Goal: Transaction & Acquisition: Purchase product/service

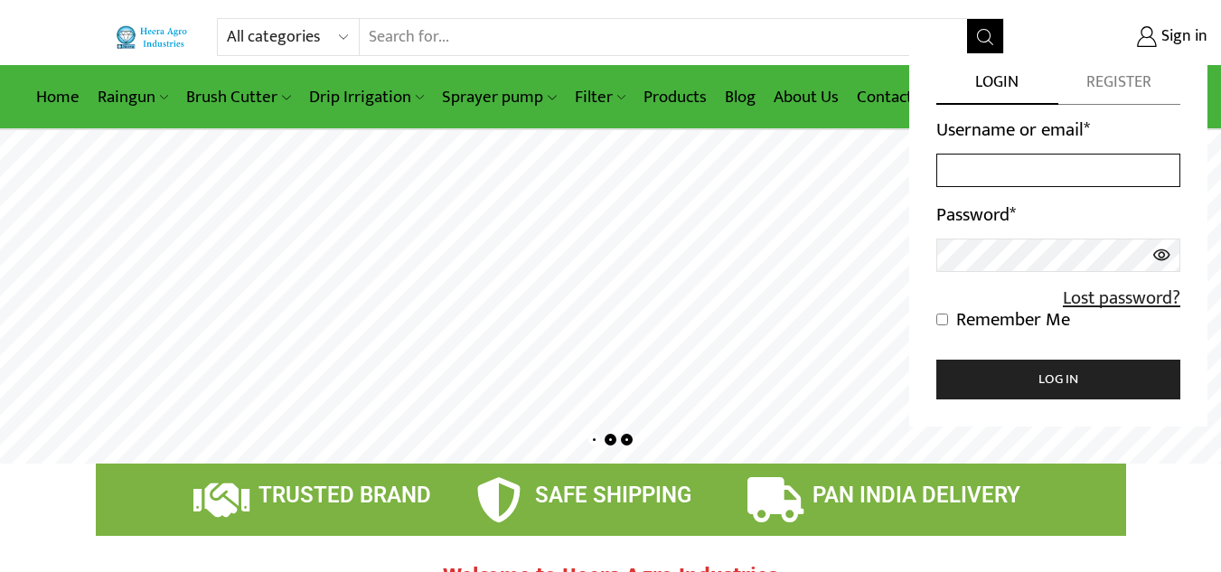
type input "[EMAIL_ADDRESS][DOMAIN_NAME]"
click at [1157, 256] on icon at bounding box center [1161, 255] width 19 height 33
click at [941, 322] on input "Remember Me" at bounding box center [942, 320] width 12 height 12
checkbox input "true"
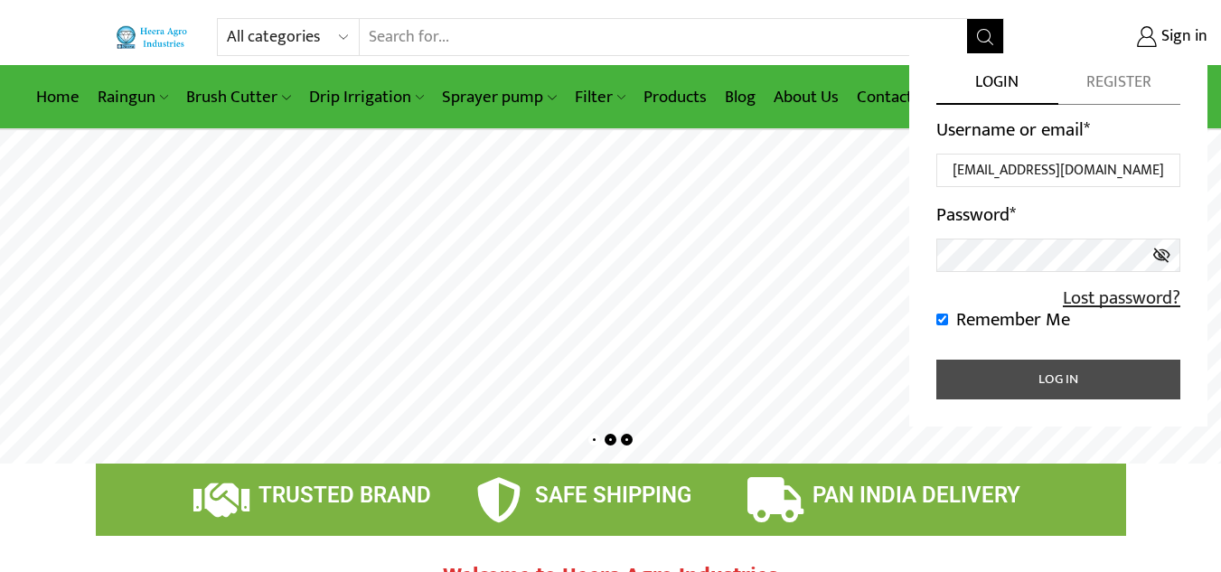
click at [997, 370] on button "Log in" at bounding box center [1058, 380] width 244 height 40
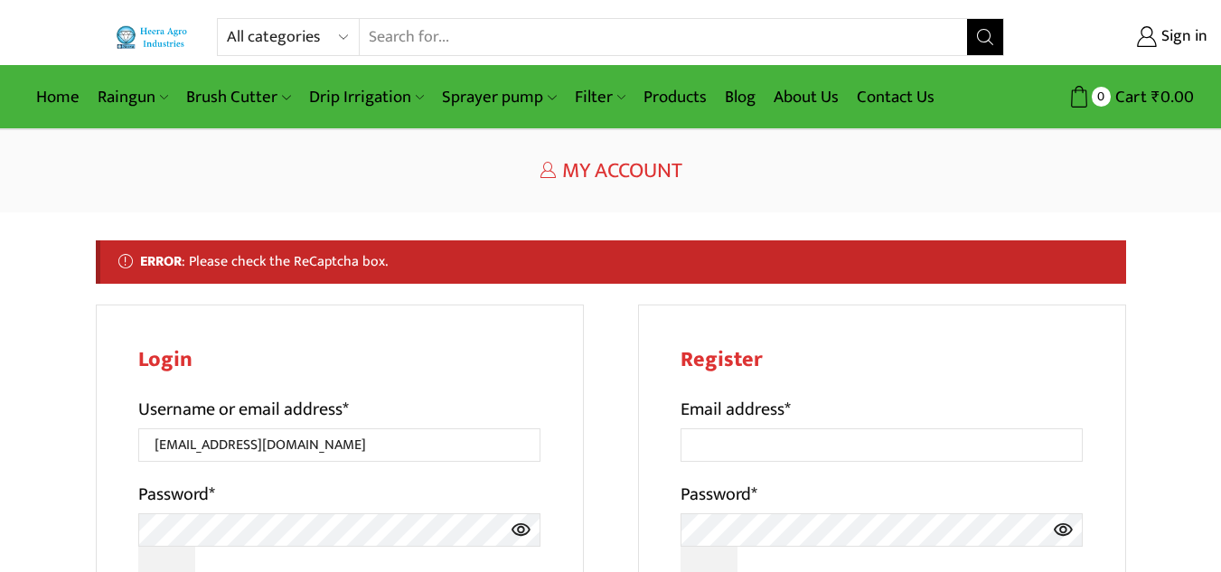
click at [447, 161] on h1 "My Account" at bounding box center [611, 171] width 1030 height 26
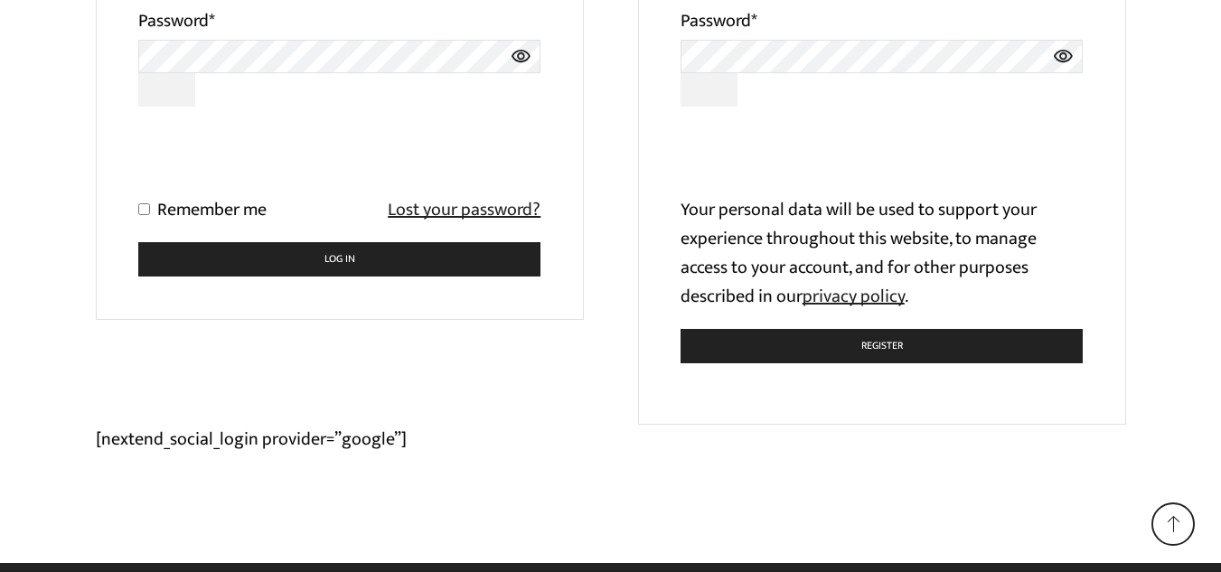
scroll to position [497, 0]
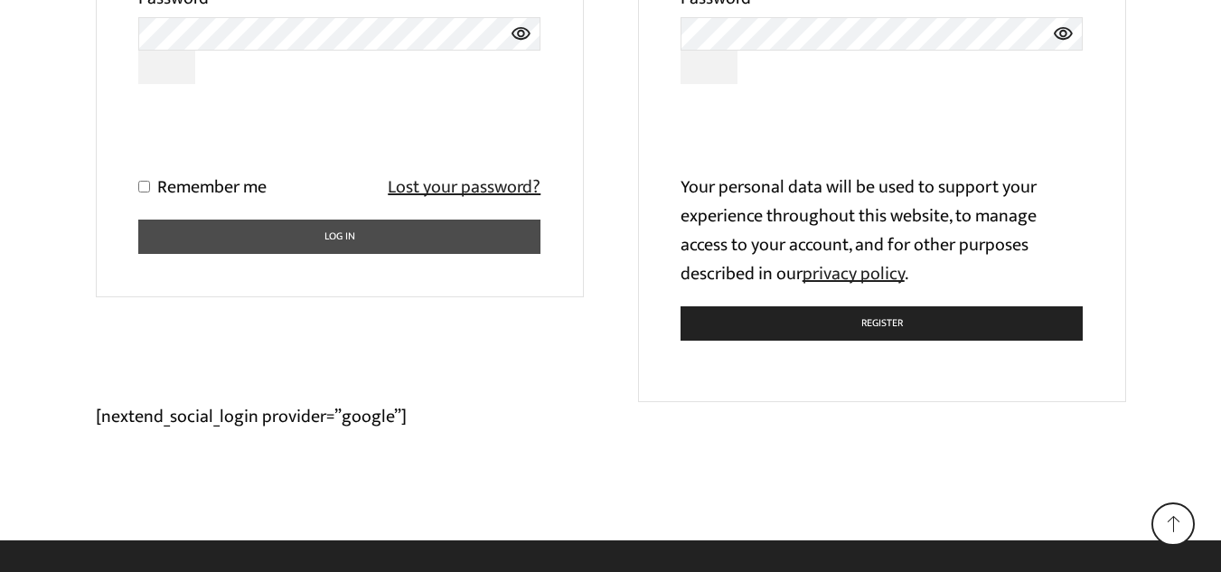
click at [188, 233] on button "Log in" at bounding box center [339, 237] width 403 height 35
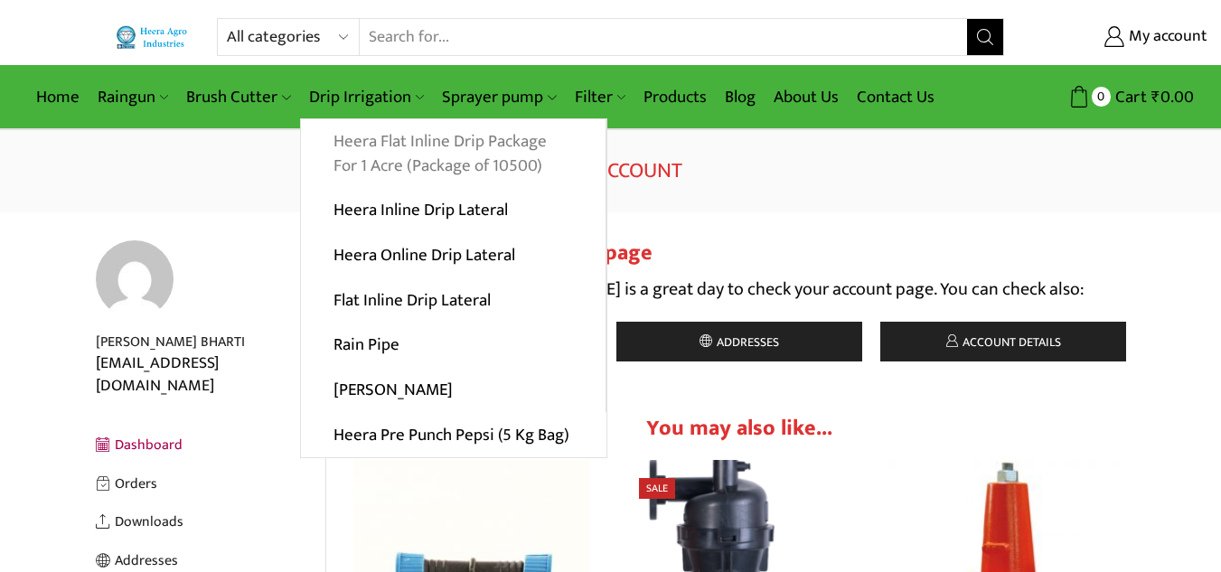
click at [361, 151] on link "Heera Flat Inline Drip Package For 1 Acre (Package of 10500)" at bounding box center [453, 154] width 304 height 70
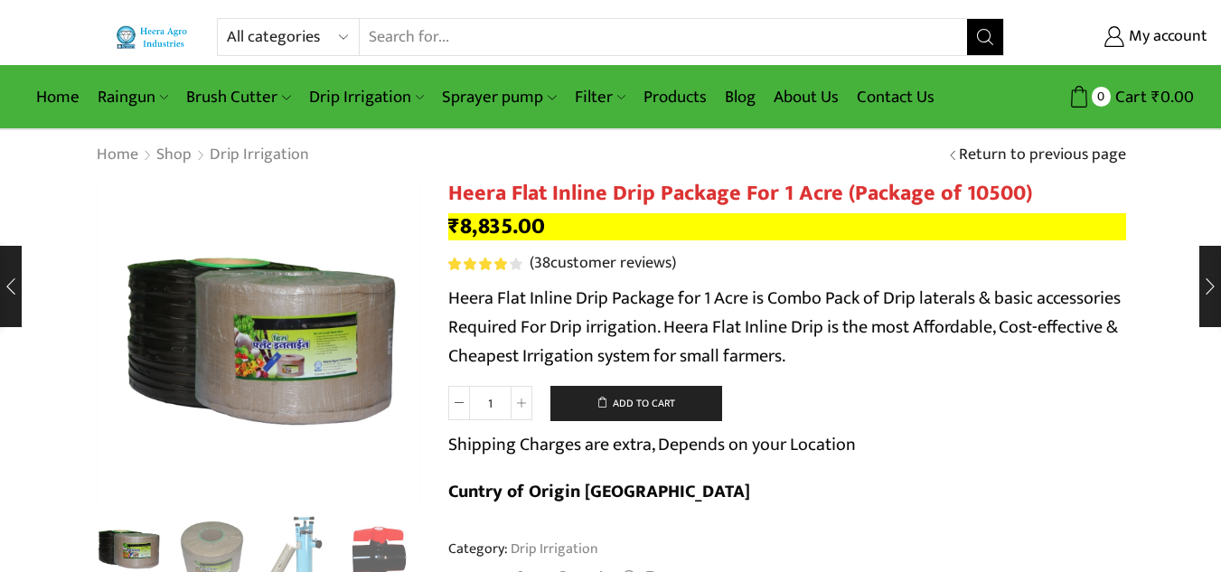
click at [548, 151] on div "Home Shop Drip Irrigation Return to previous page" at bounding box center [610, 155] width 1057 height 23
click at [396, 347] on div "Next slide" at bounding box center [398, 347] width 45 height 45
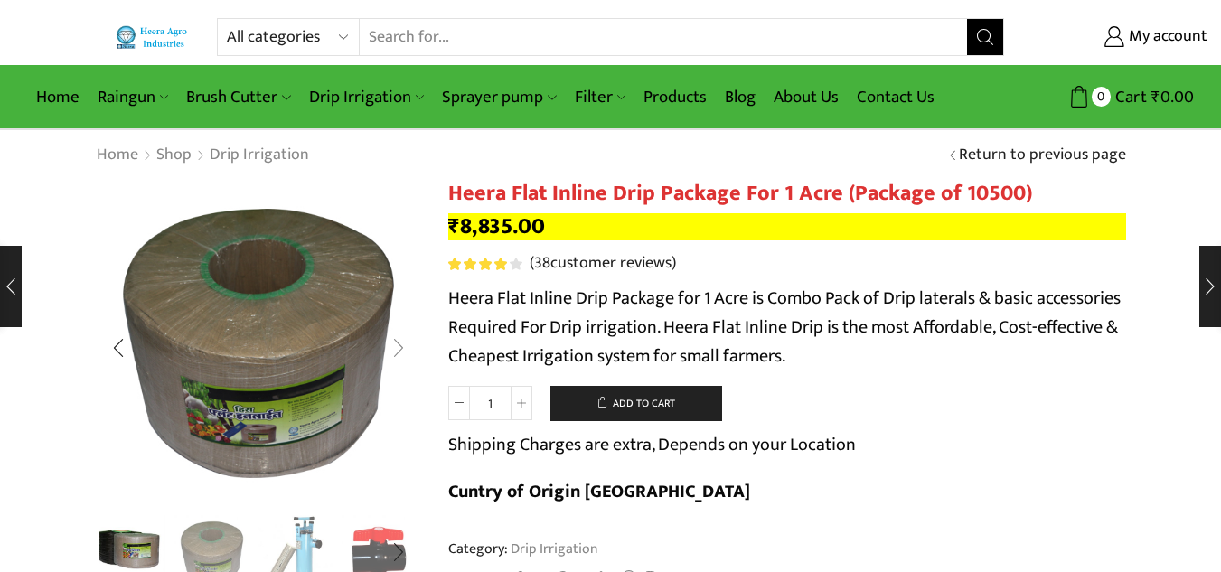
click at [396, 347] on div "Next slide" at bounding box center [398, 347] width 45 height 45
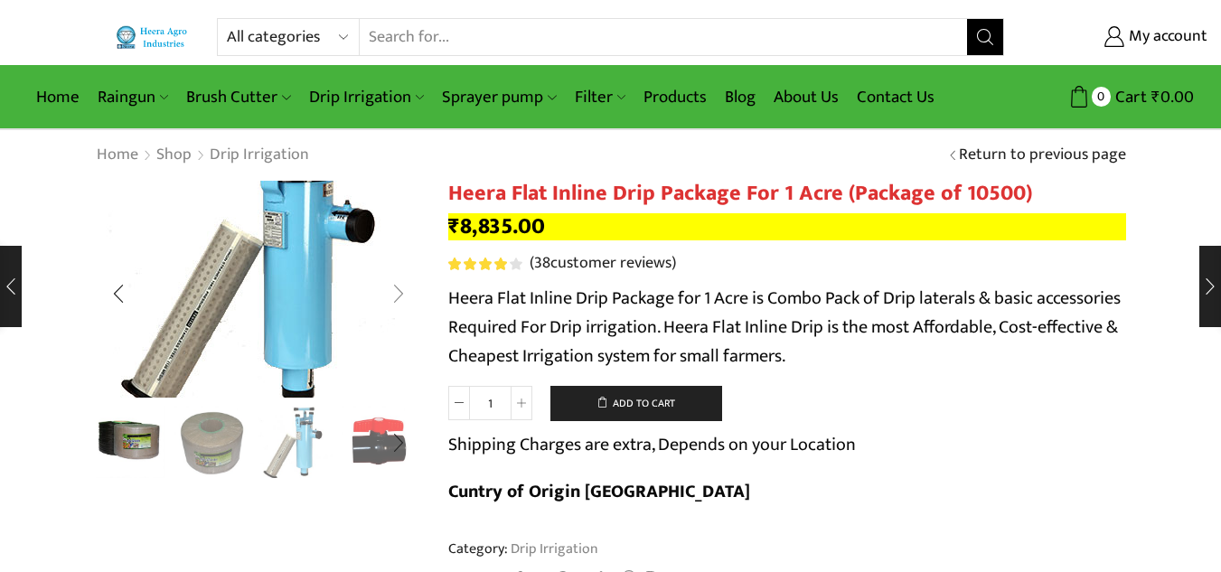
click at [396, 347] on img "3 / 10" at bounding box center [260, 261] width 482 height 321
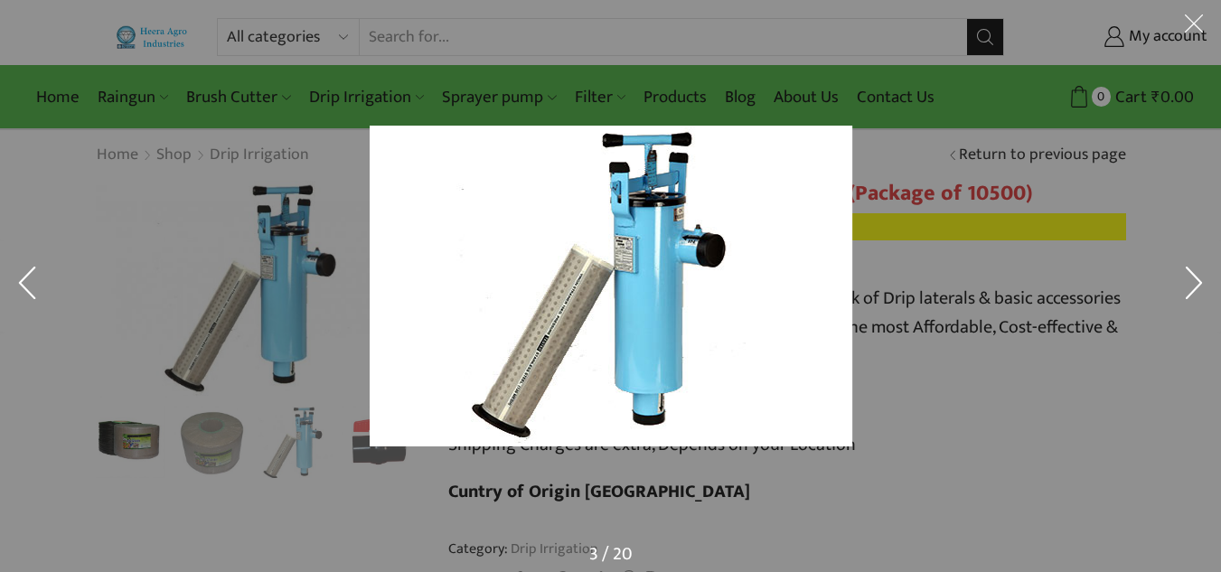
click at [944, 305] on div at bounding box center [767, 312] width 795 height 372
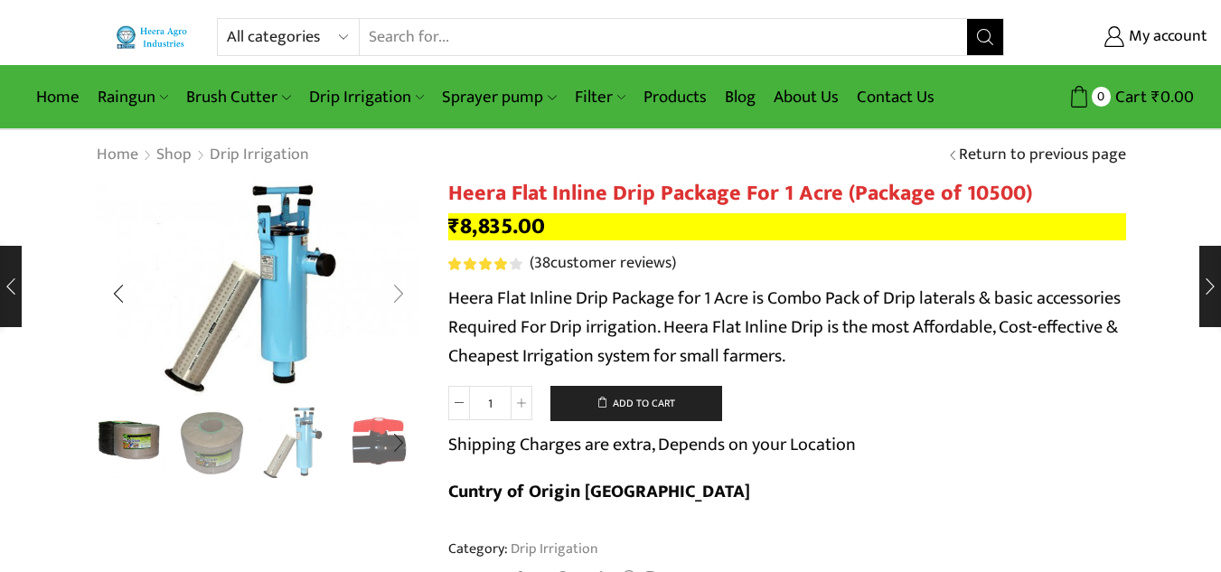
click at [398, 295] on div "Next slide" at bounding box center [398, 293] width 45 height 45
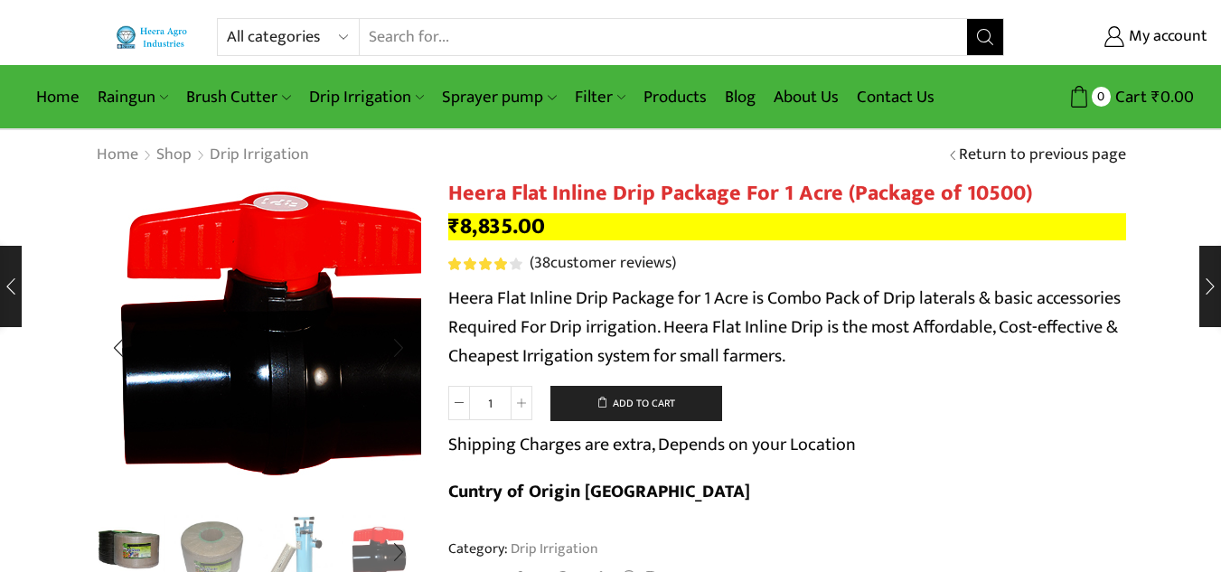
click at [197, 336] on img "4 / 10" at bounding box center [282, 347] width 452 height 452
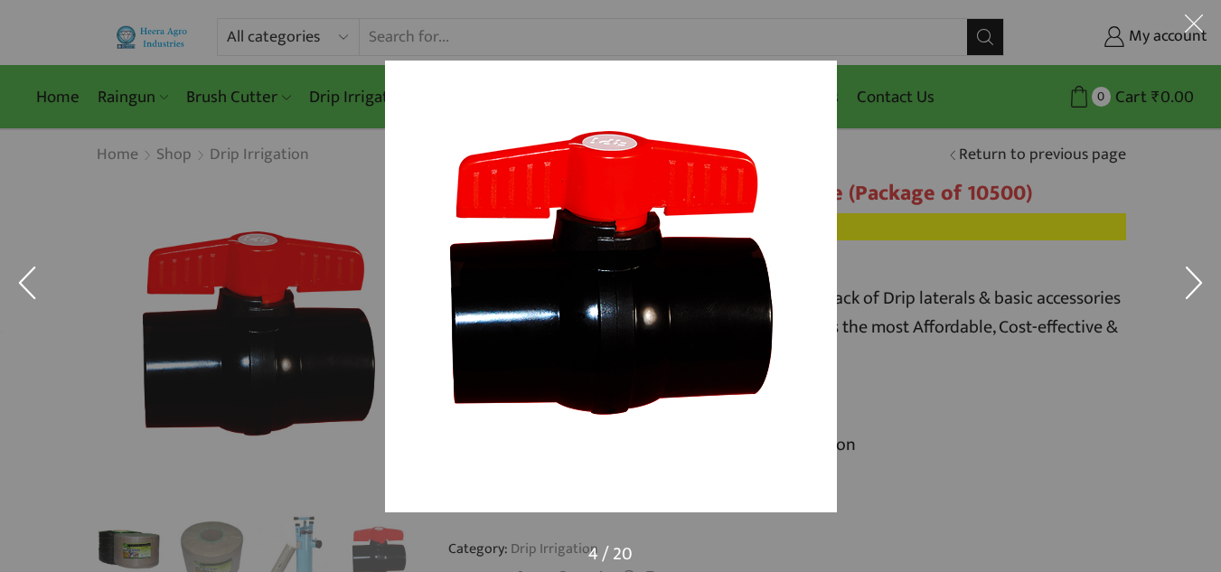
click at [1200, 22] on button at bounding box center [1193, 27] width 54 height 54
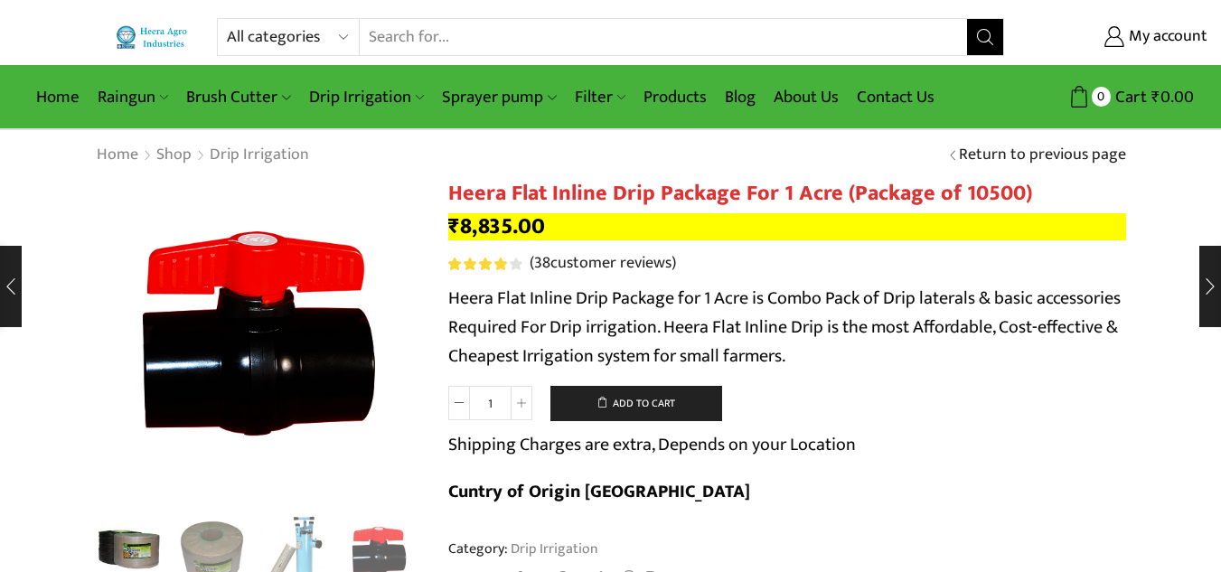
click at [407, 45] on input "Search input" at bounding box center [663, 37] width 606 height 36
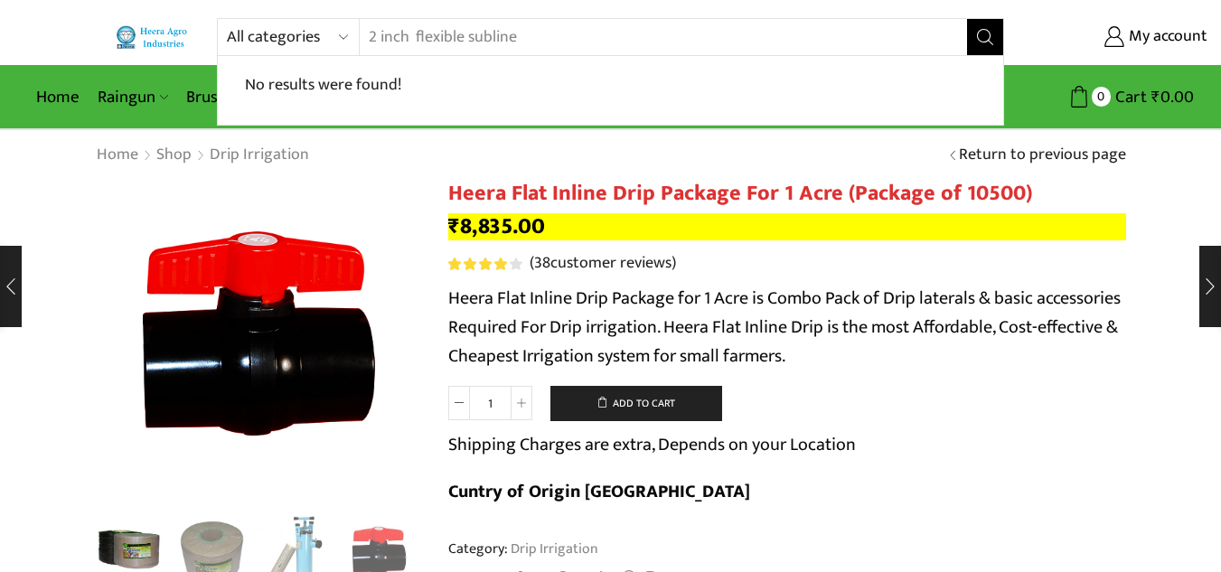
click at [587, 34] on input "2 inch flexible subline" at bounding box center [663, 37] width 606 height 36
type input "2"
type input "flexible subline"
click at [302, 40] on select "All categories Accessories Air Release Valve Brush Cutter Domestic Use Drip Irr…" at bounding box center [293, 37] width 133 height 36
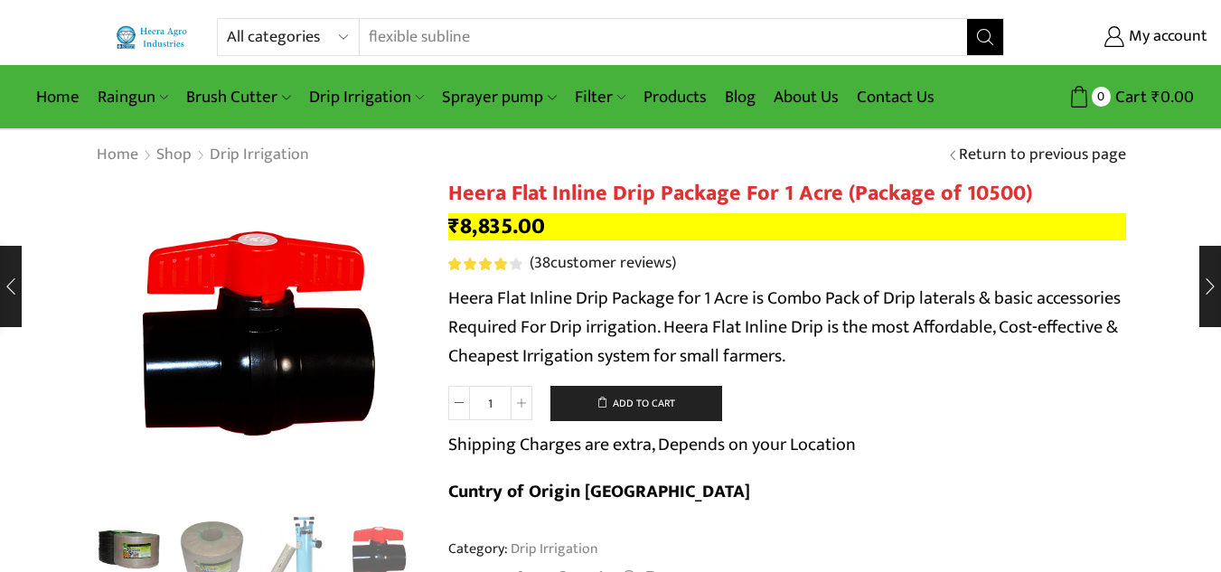
click at [197, 16] on div "All categories Accessories Air Release Valve Brush Cutter Domestic Use Drip Irr…" at bounding box center [610, 32] width 1221 height 65
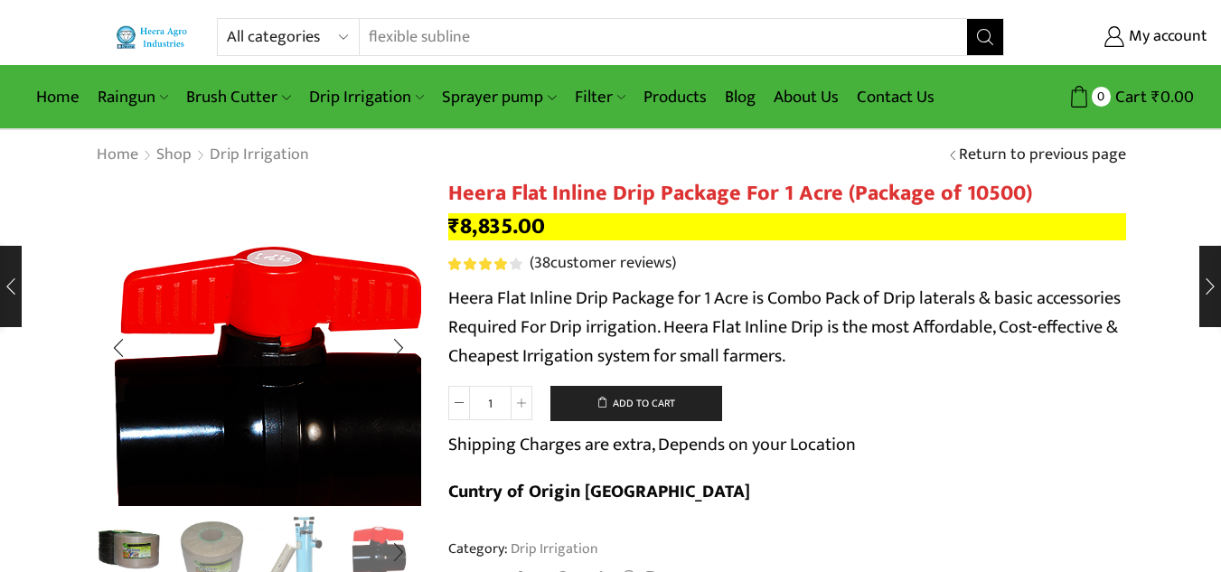
click at [213, 193] on img "4 / 10" at bounding box center [276, 402] width 452 height 452
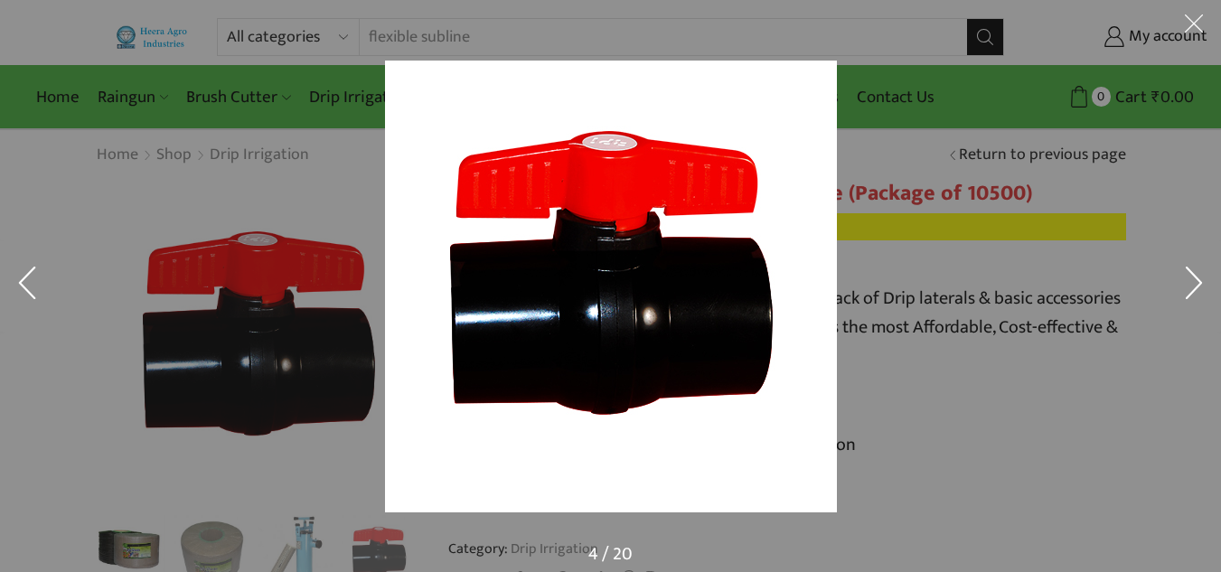
click at [1193, 17] on button at bounding box center [1193, 27] width 54 height 54
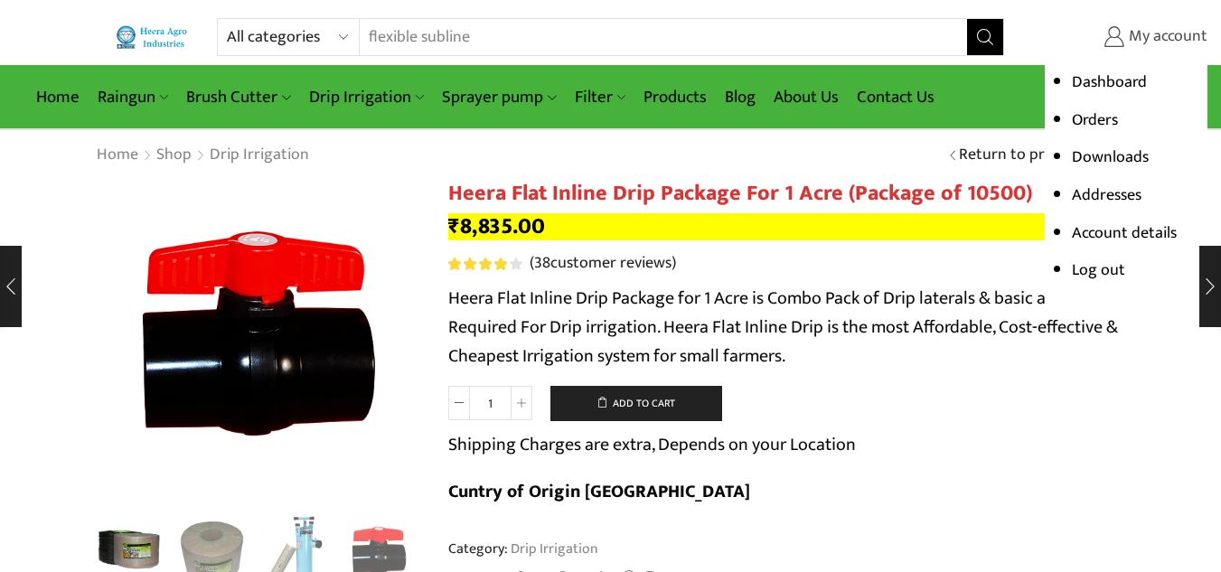
click at [1065, 41] on link "My account" at bounding box center [1119, 37] width 176 height 33
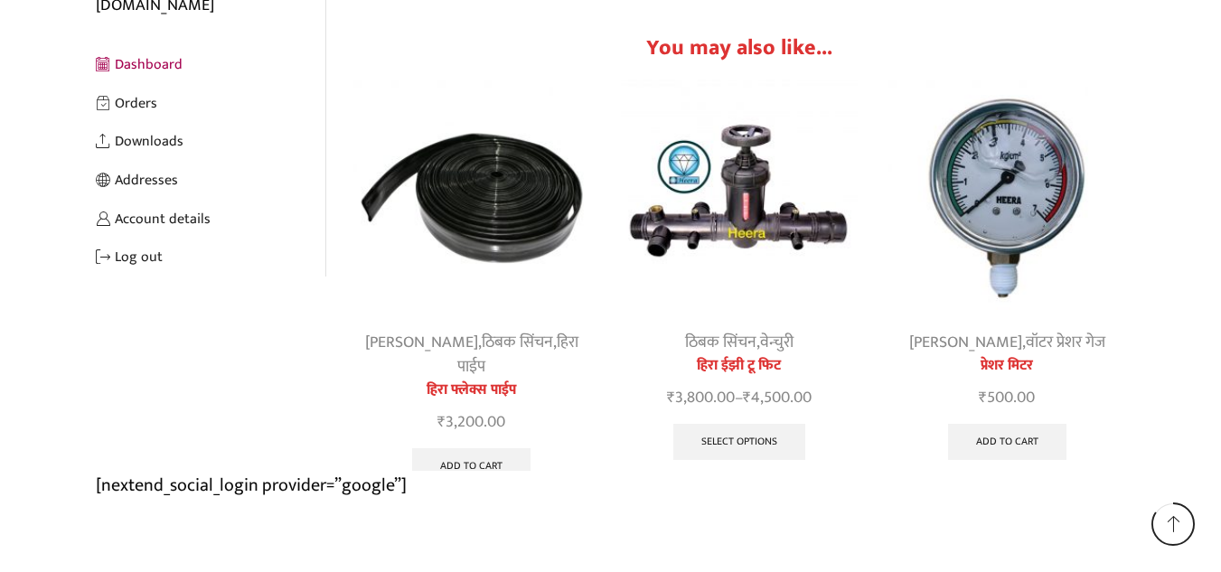
scroll to position [378, 0]
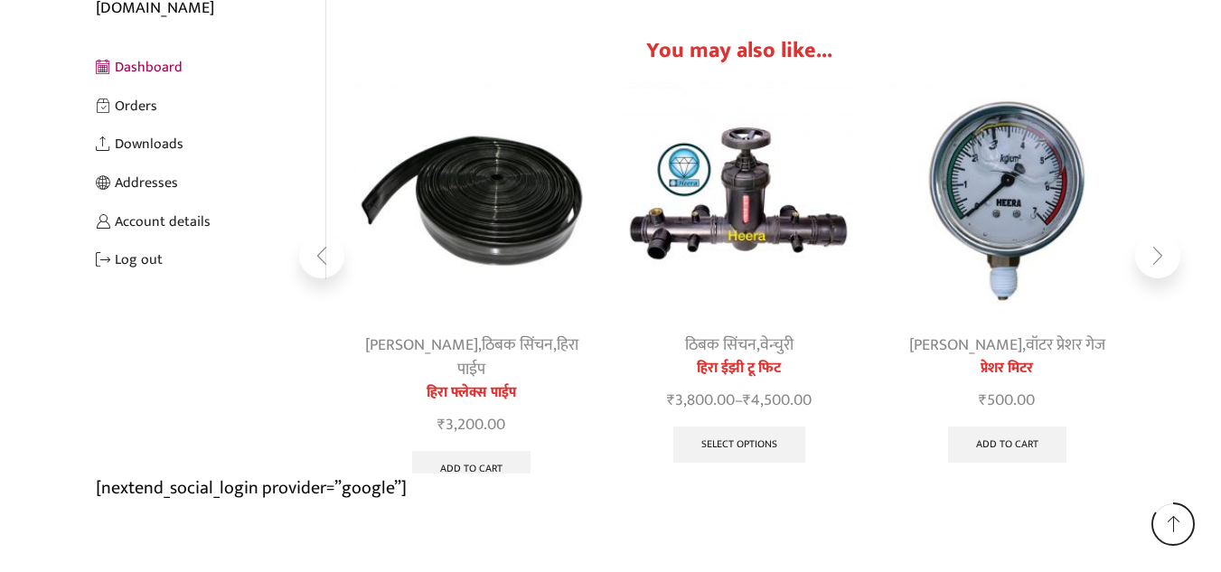
click at [470, 382] on link "हिरा फ्लेक्स पाईप" at bounding box center [471, 393] width 237 height 22
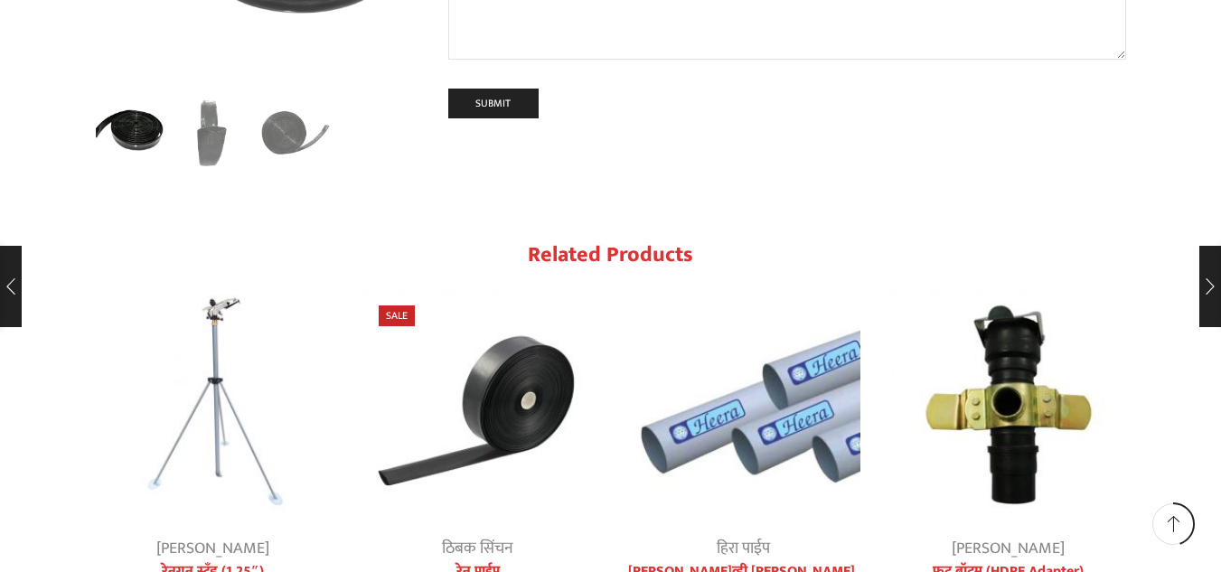
scroll to position [1662, 0]
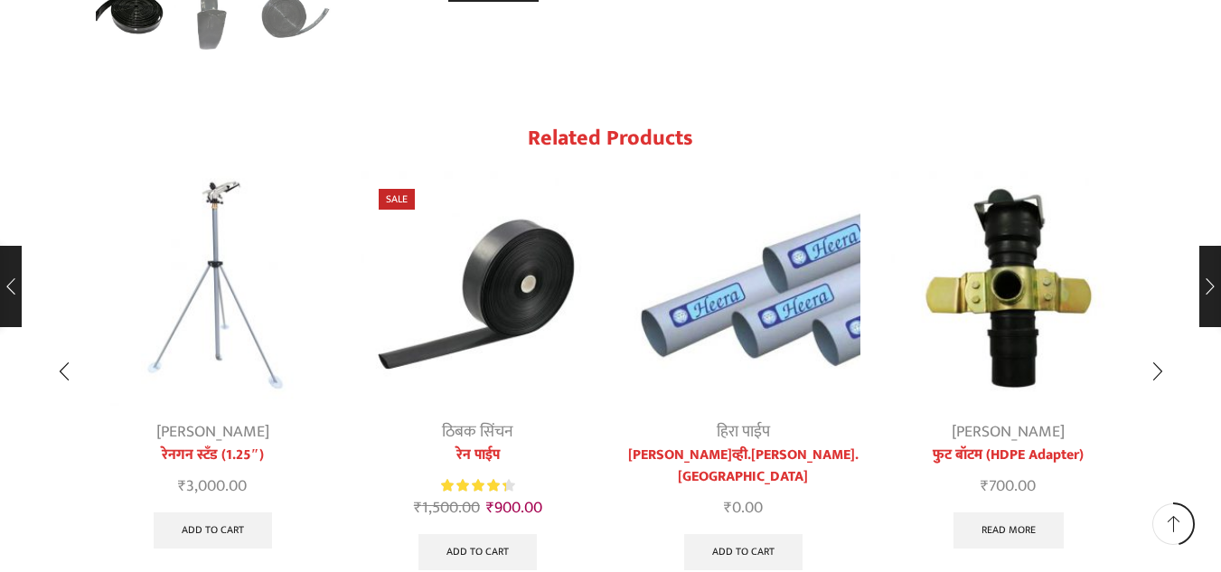
click at [745, 445] on link "हिरा पी.व्ही.सी.पाईप" at bounding box center [743, 466] width 235 height 43
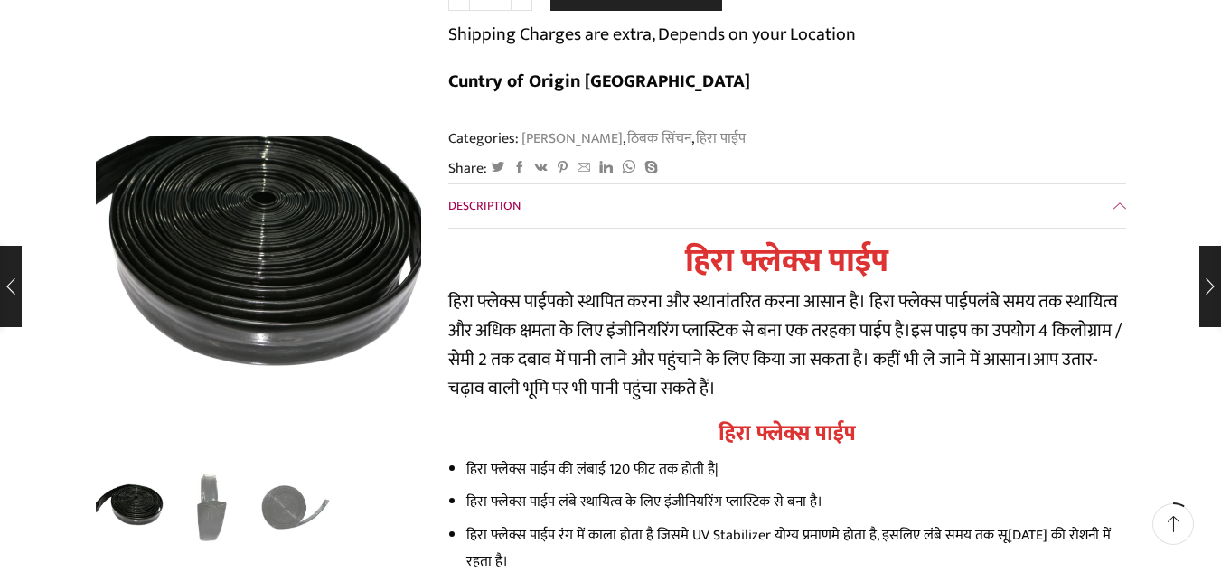
scroll to position [328, 0]
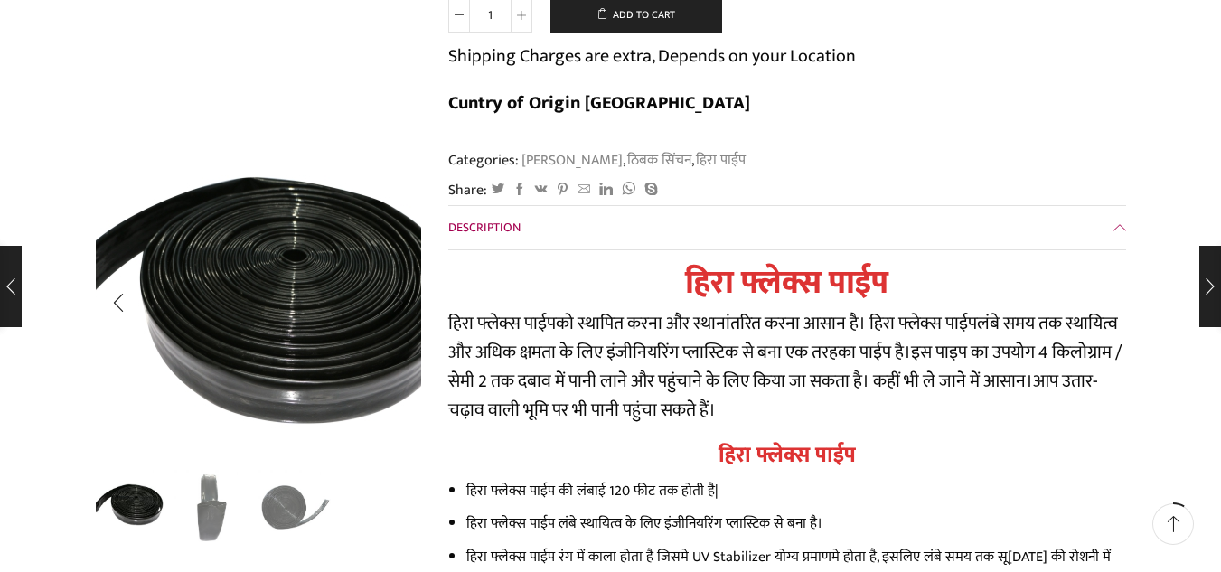
click at [287, 293] on img "1 / 3" at bounding box center [247, 300] width 452 height 452
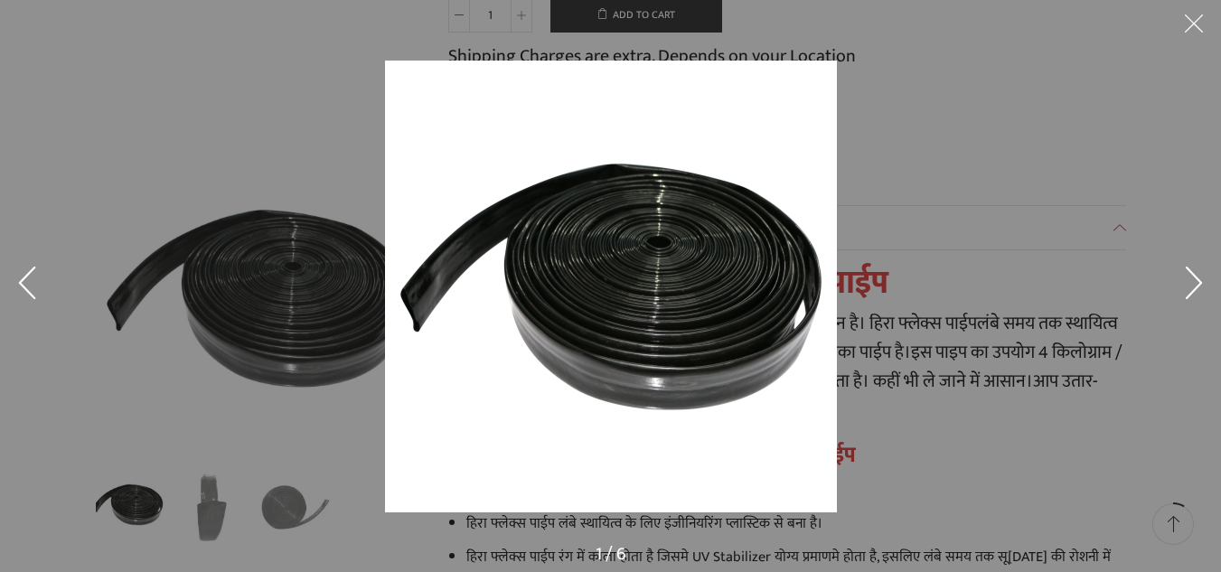
click at [466, 255] on img at bounding box center [611, 287] width 452 height 452
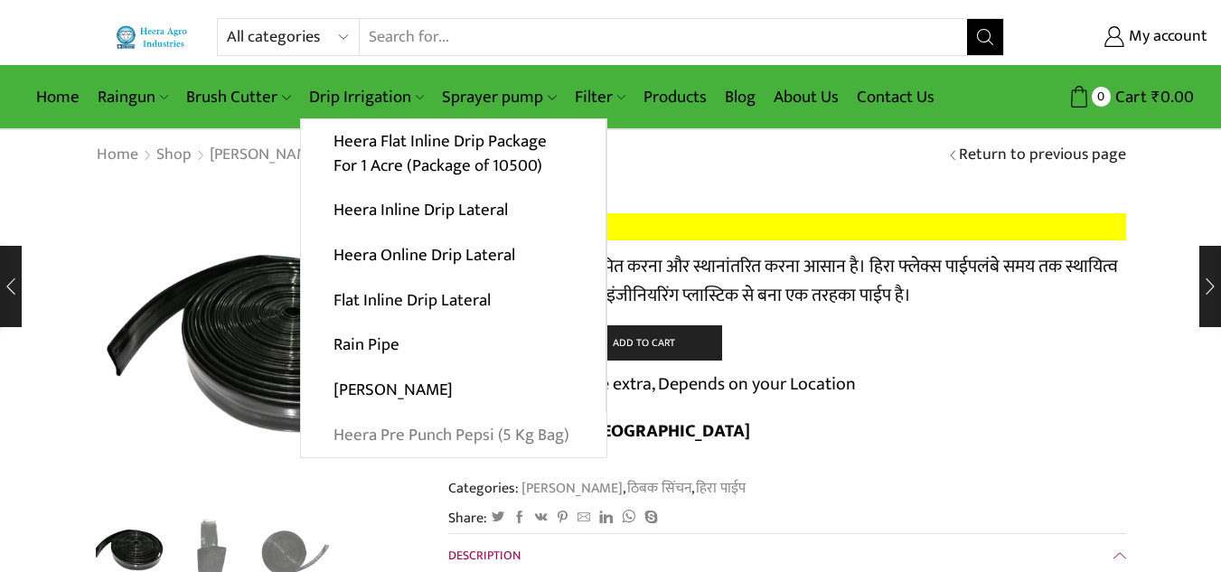
click at [416, 435] on link "Heera Pre Punch Pepsi (5 Kg Bag)" at bounding box center [453, 434] width 305 height 45
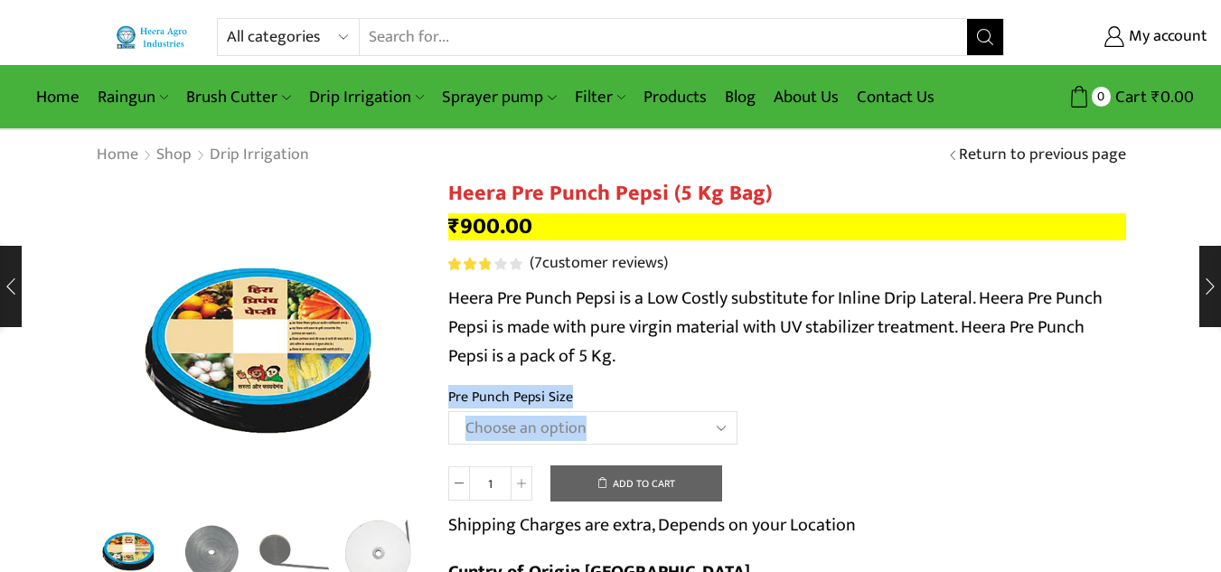
drag, startPoint x: 858, startPoint y: 377, endPoint x: 648, endPoint y: 426, distance: 216.3
click at [648, 426] on select "Choose an option Heera Pre Punch Pepsi (1 Foot) Heera Pre Punch Pepsi (1.25 Fee…" at bounding box center [592, 427] width 289 height 33
select select "Heera Pre Punch Pepsi (Plain)"
click at [448, 411] on select "Choose an option Heera Pre Punch Pepsi (1 Foot) Heera Pre Punch Pepsi (1.25 Fee…" at bounding box center [592, 427] width 289 height 33
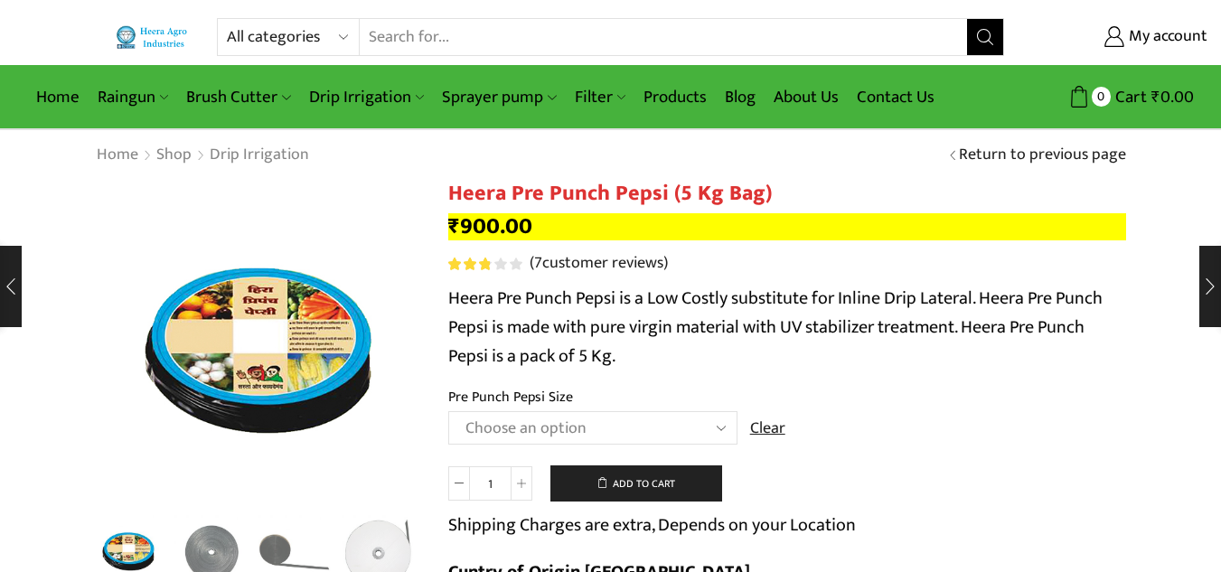
click at [852, 392] on th "Pre Punch Pepsi Size" at bounding box center [787, 399] width 678 height 26
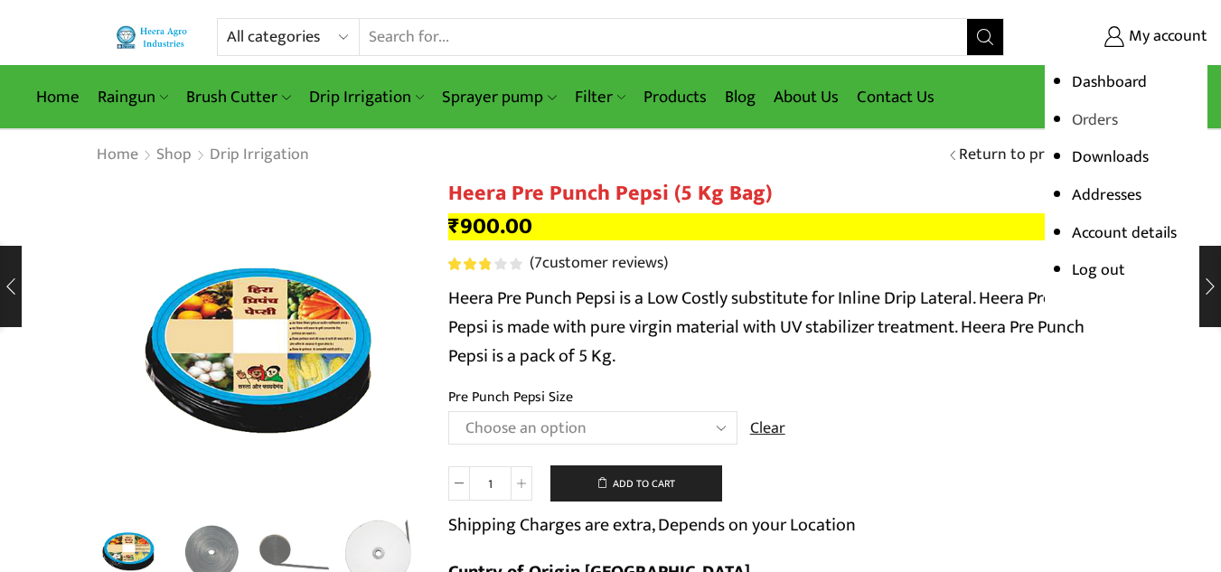
click at [1078, 115] on link "Orders" at bounding box center [1095, 120] width 46 height 27
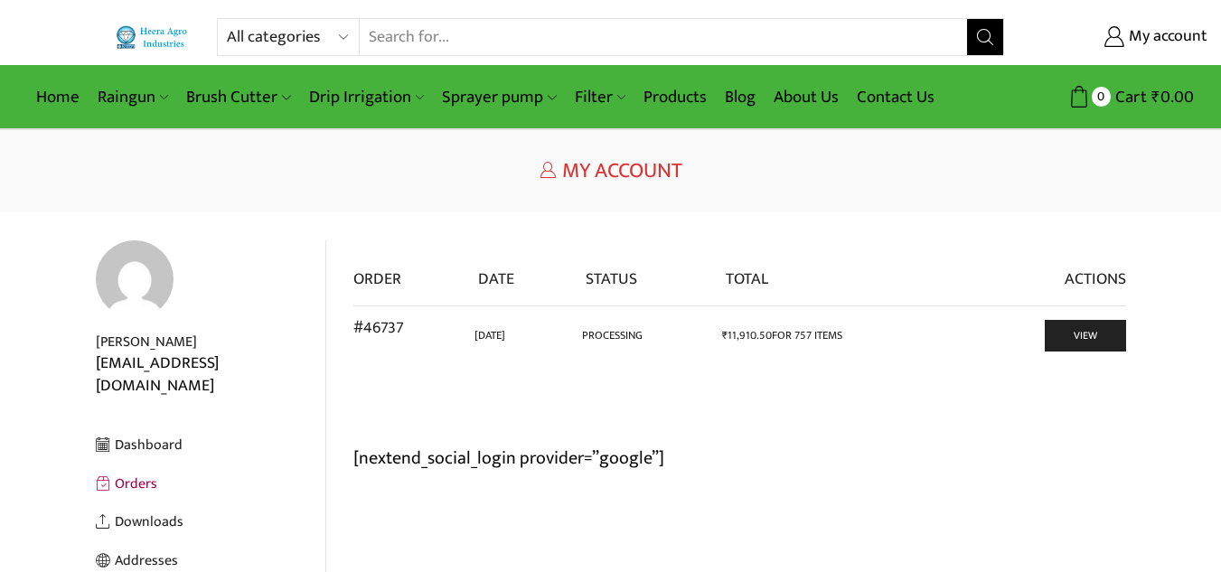
click at [891, 158] on h1 "My Account" at bounding box center [611, 171] width 1030 height 26
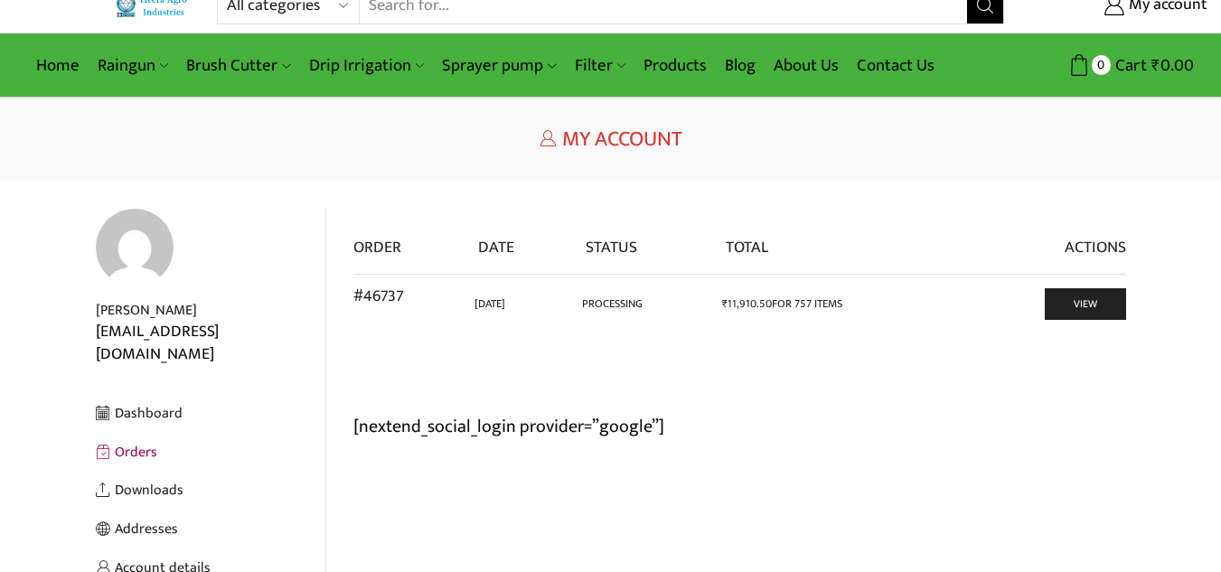
scroll to position [36, 0]
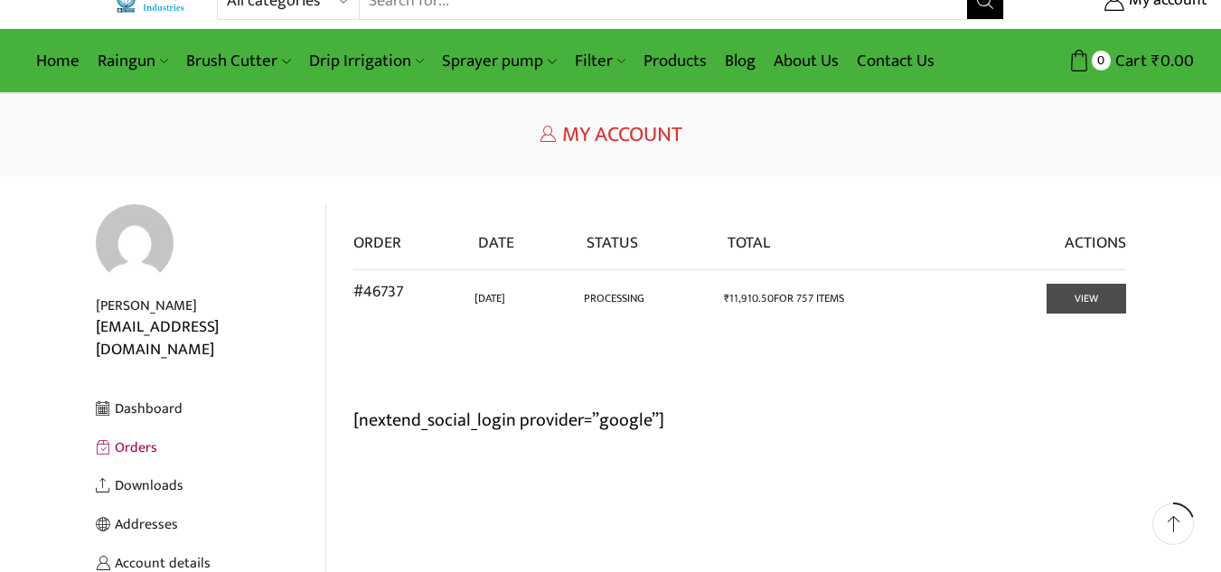
click at [1048, 305] on link "View" at bounding box center [1086, 299] width 80 height 30
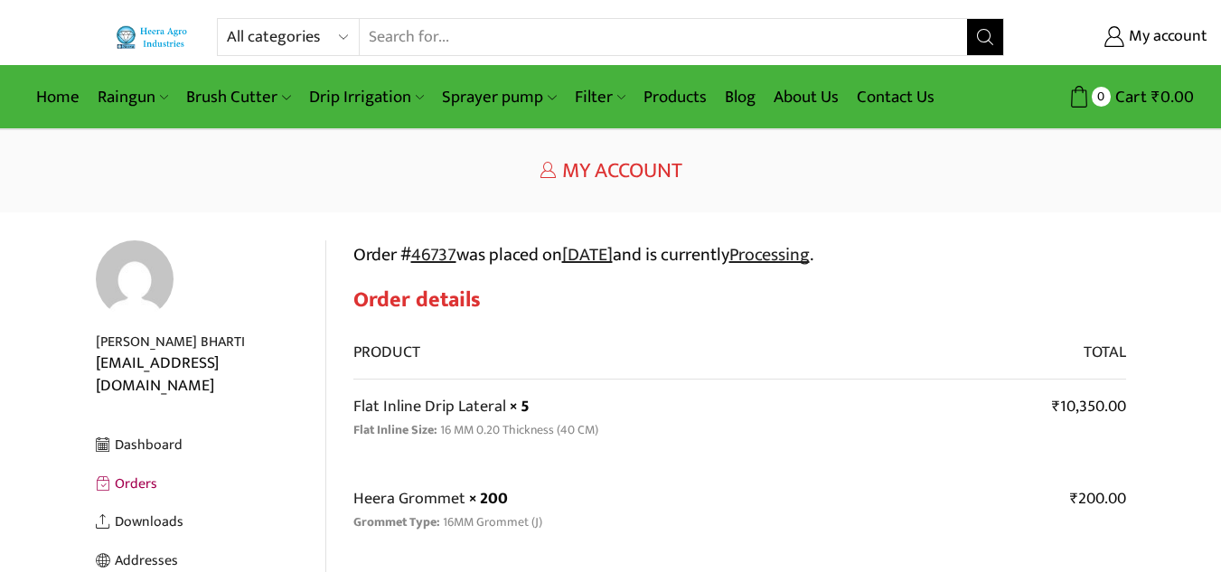
click at [1026, 206] on div "Return to previous page Home My Account" at bounding box center [610, 171] width 1221 height 82
click at [446, 41] on input "Search input" at bounding box center [663, 37] width 606 height 36
type input "2"
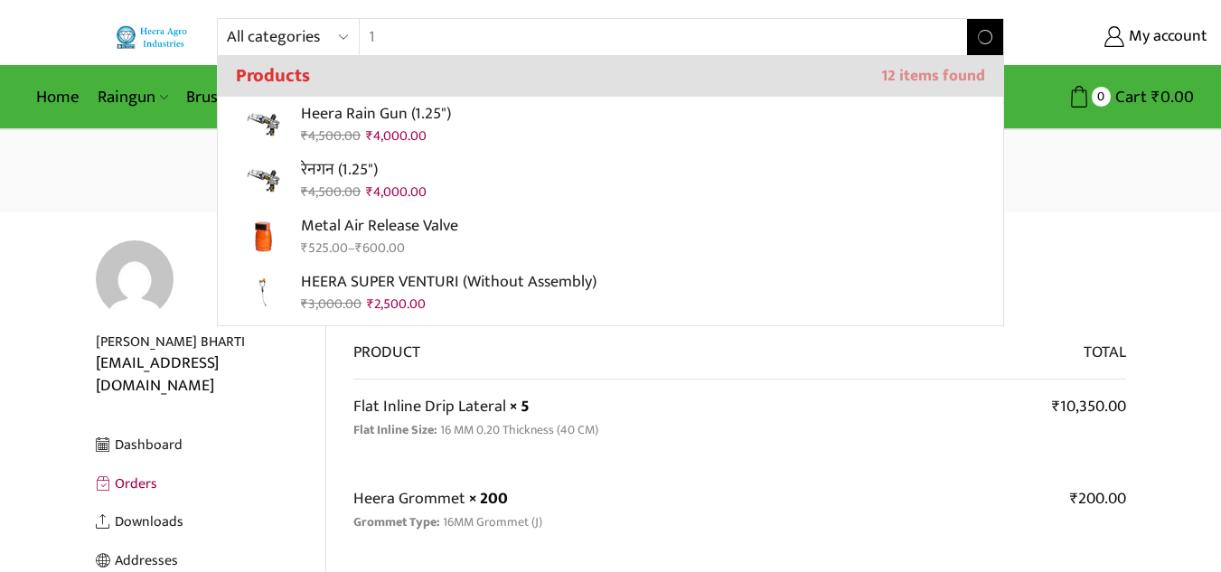
type input "1"
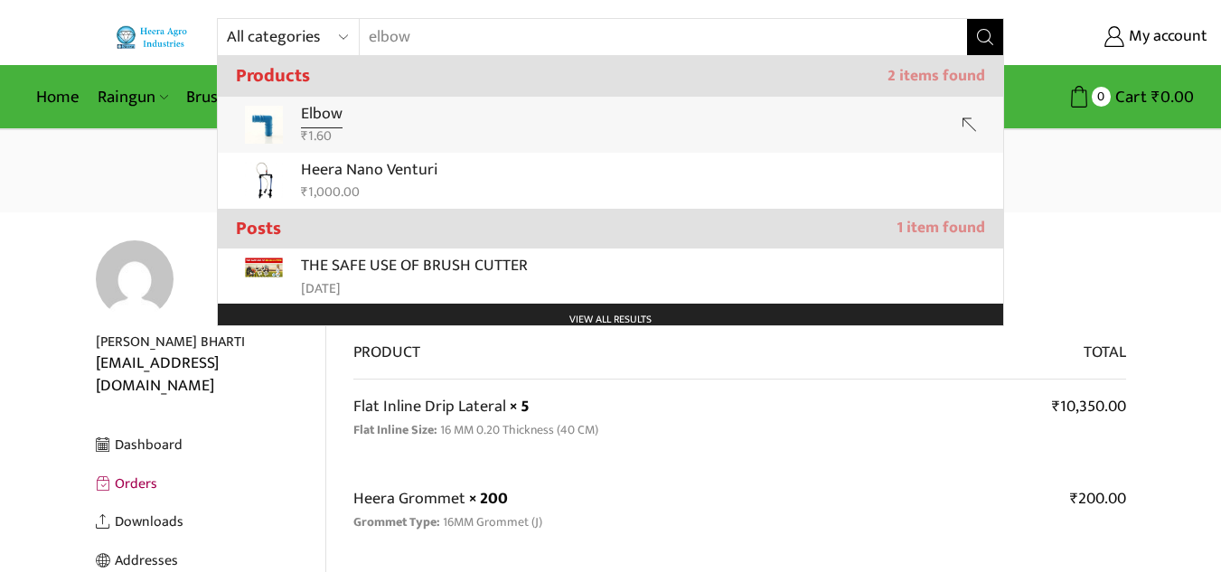
click at [325, 126] on bdi "₹ 1.60" at bounding box center [316, 136] width 31 height 23
type input "Elbow"
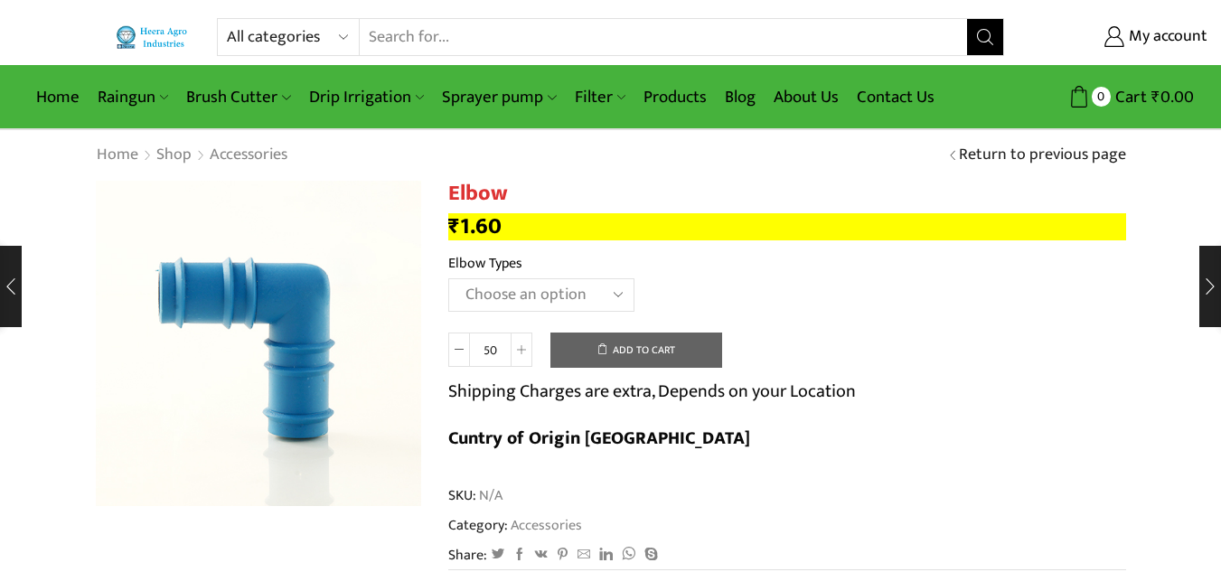
click at [521, 291] on select "Choose an option 12mm 16mm" at bounding box center [541, 294] width 186 height 33
click at [705, 254] on th "Elbow Types" at bounding box center [787, 265] width 678 height 26
click at [492, 42] on input "Search input" at bounding box center [663, 37] width 606 height 36
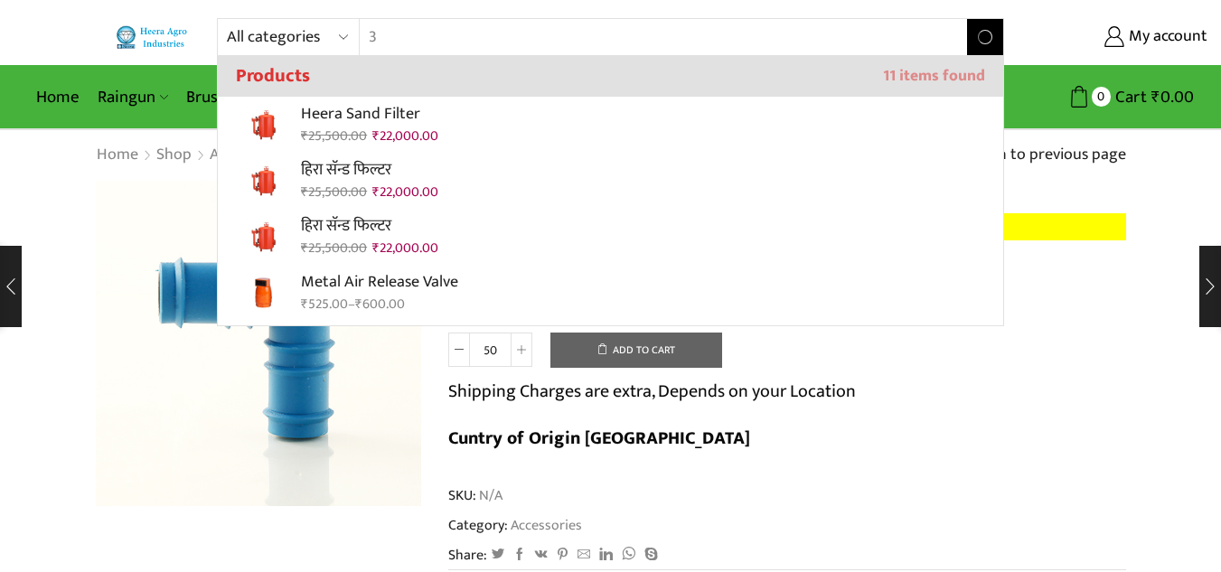
type input "3"
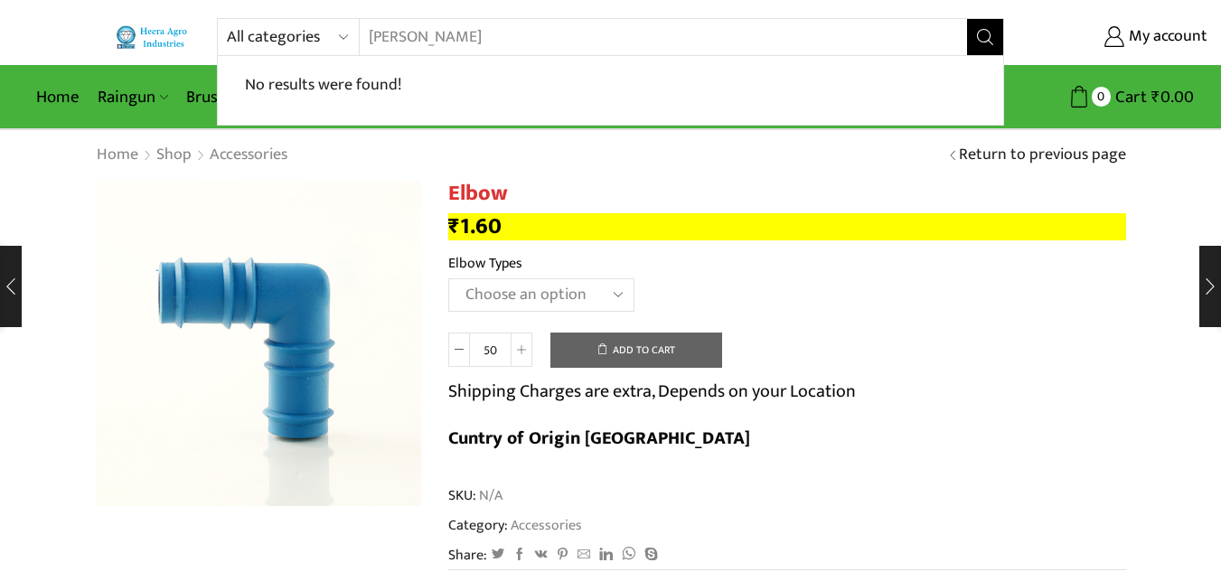
type input "walve"
